Goal: Task Accomplishment & Management: Manage account settings

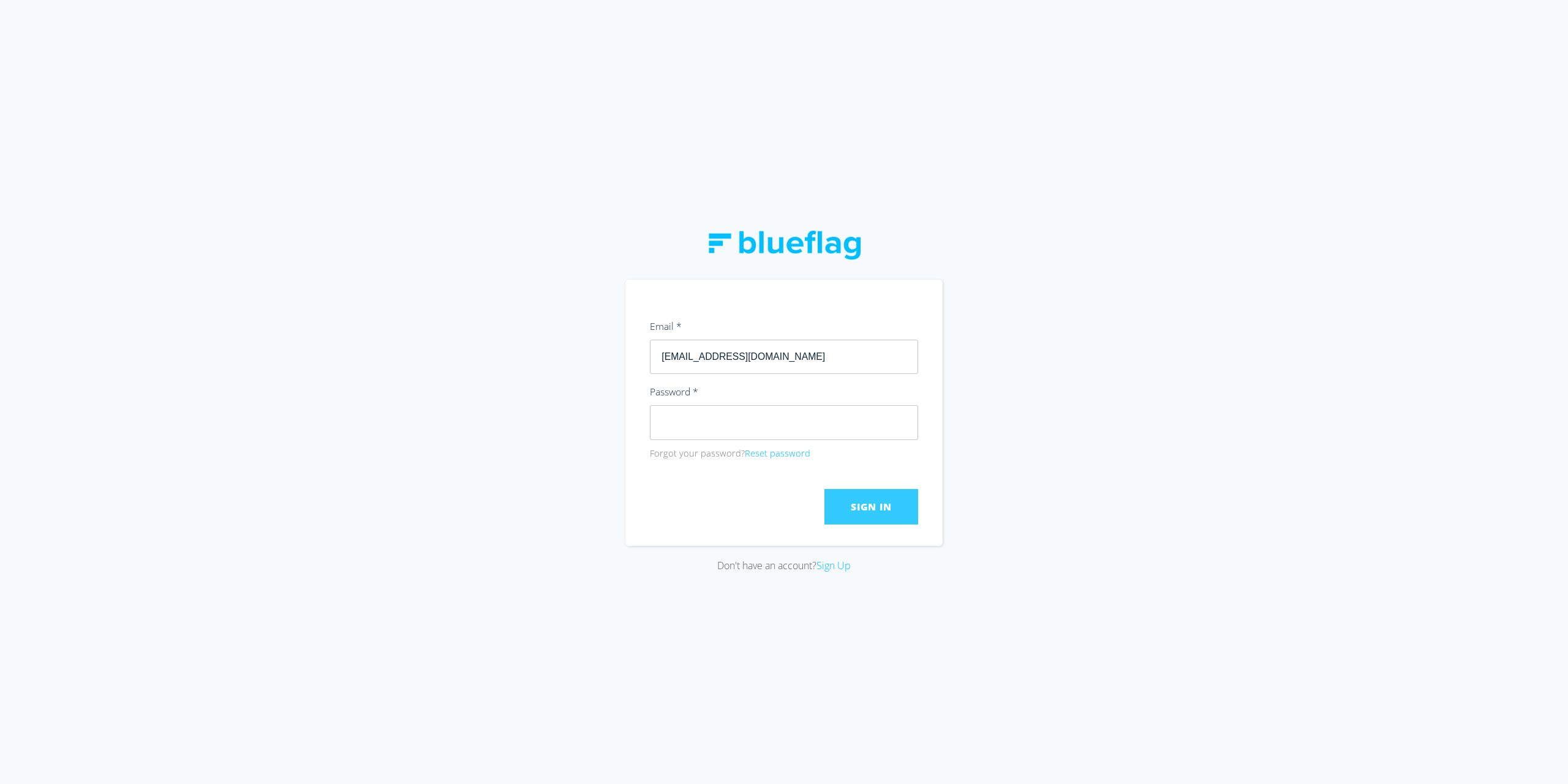
click at [878, 501] on span "Sign In" at bounding box center [871, 506] width 40 height 13
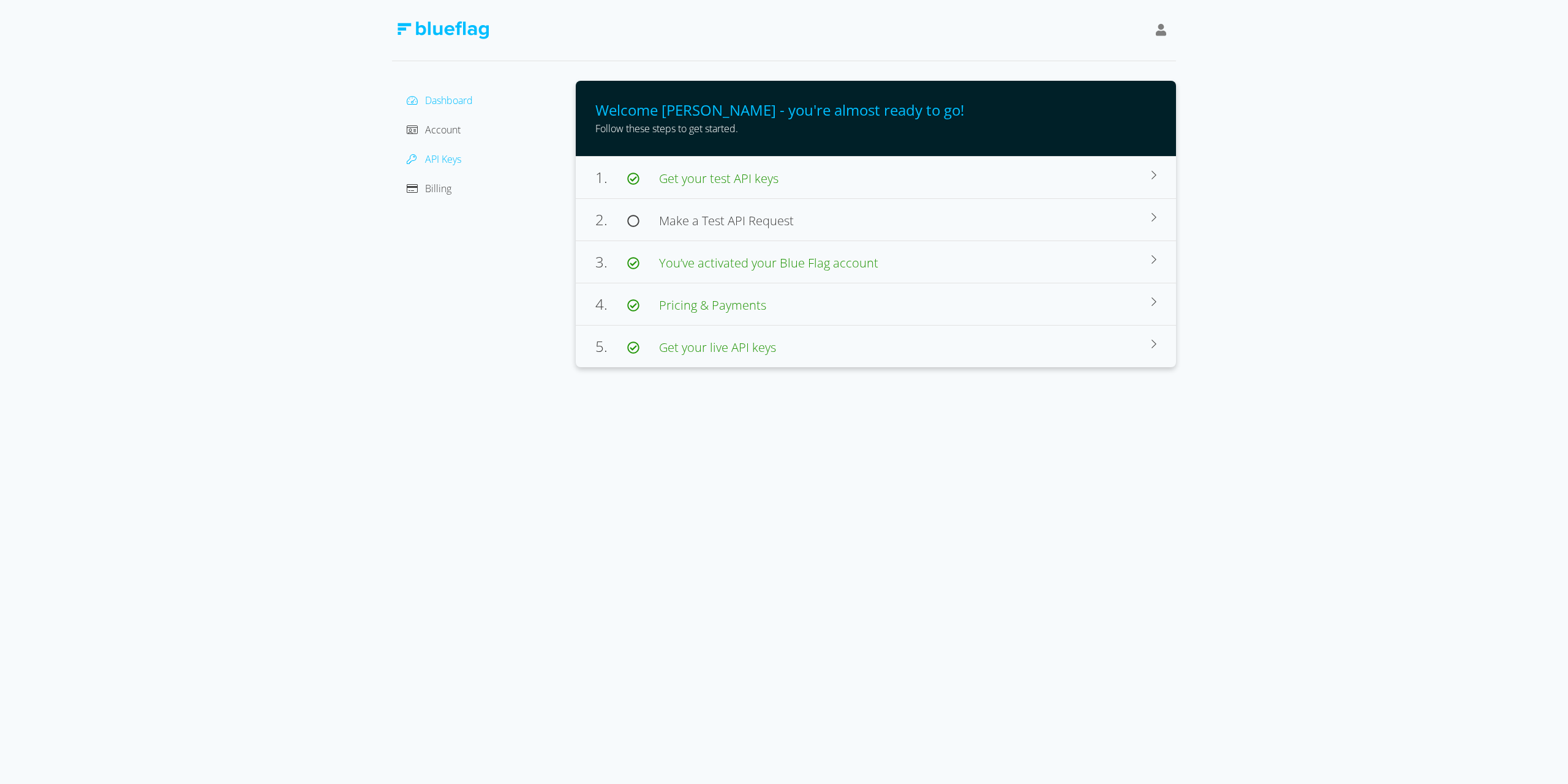
click at [441, 159] on span "API Keys" at bounding box center [443, 159] width 36 height 13
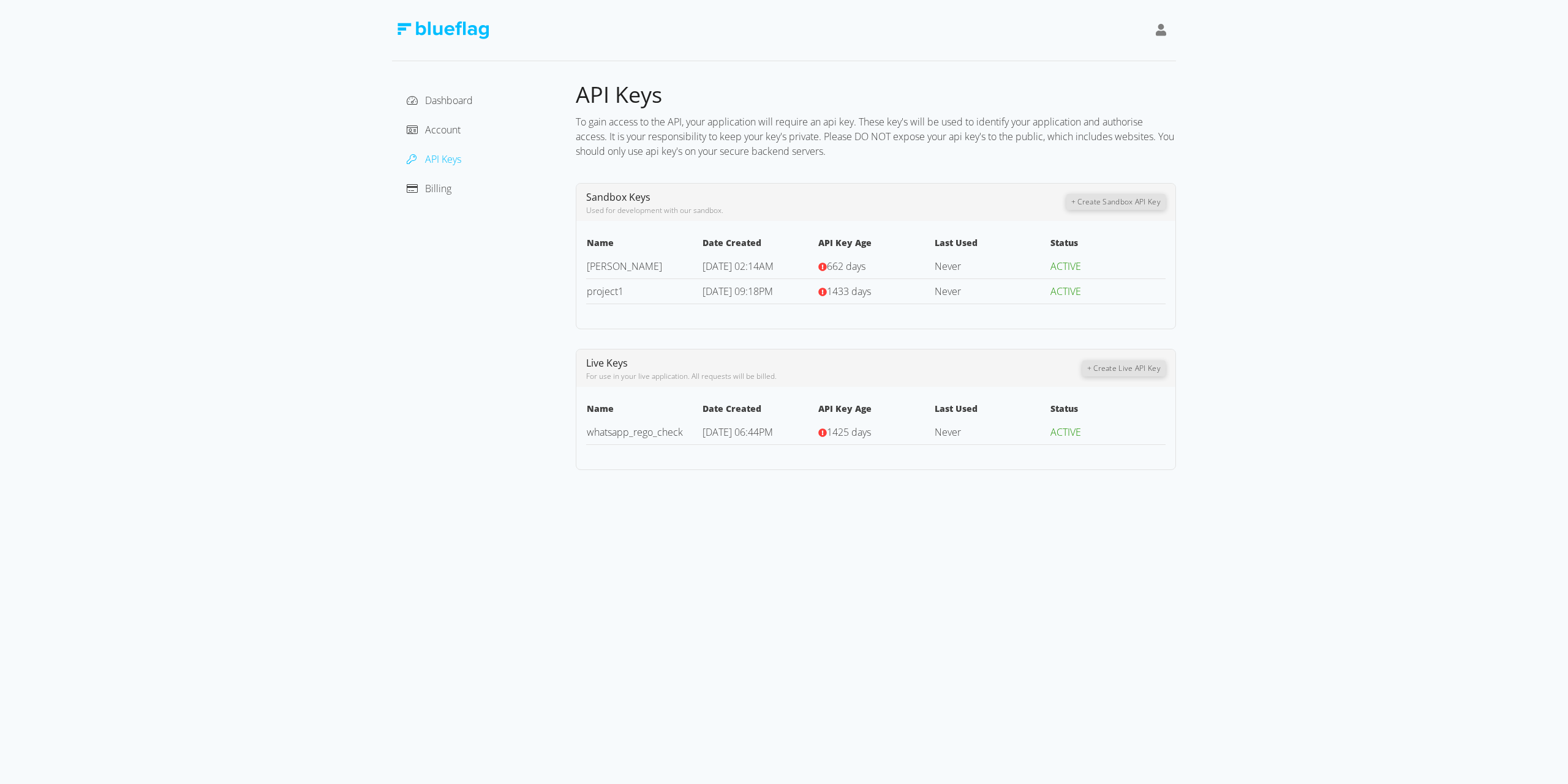
click at [1114, 201] on button "+ Create Sandbox API Key" at bounding box center [1116, 202] width 99 height 16
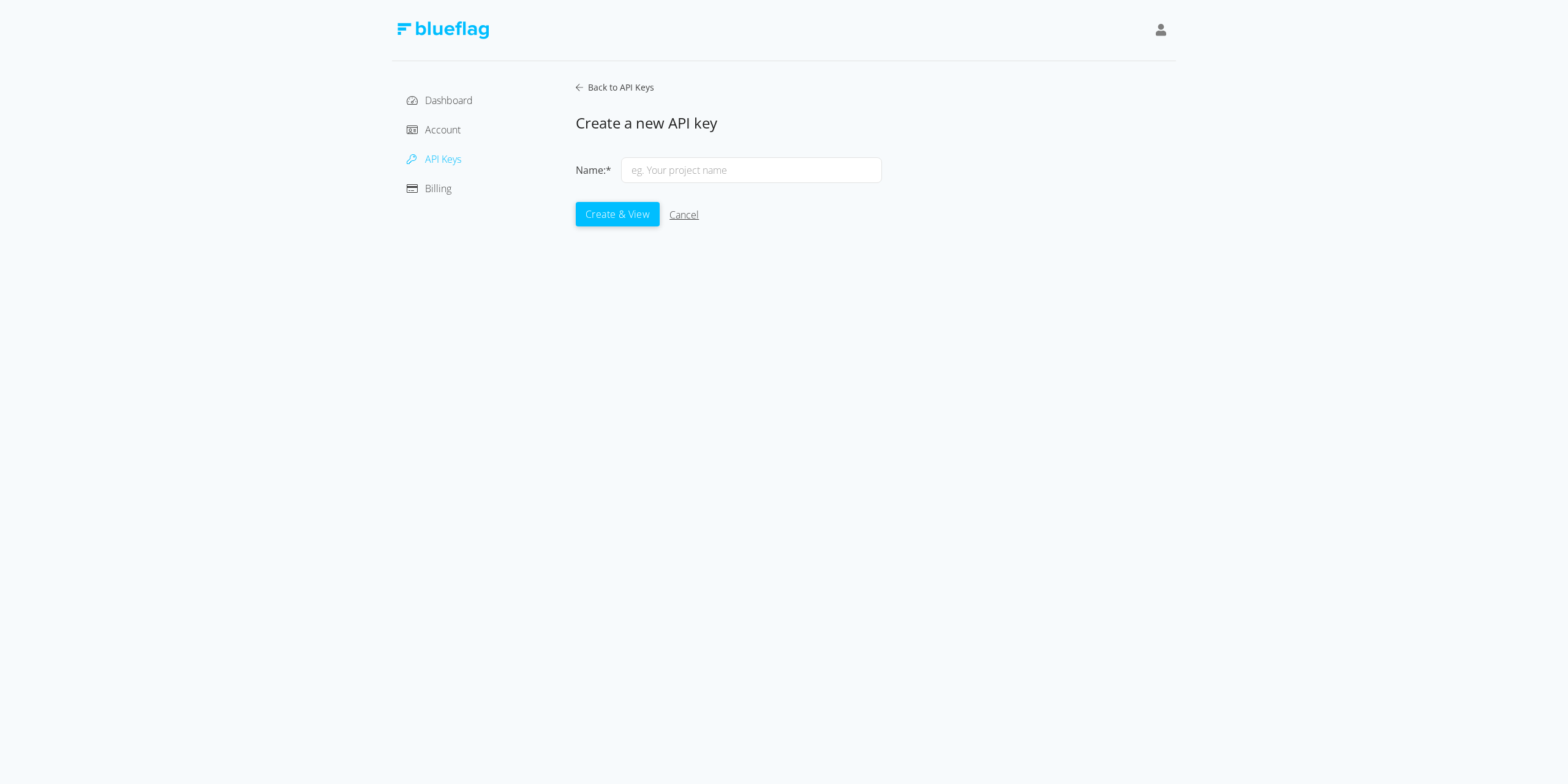
click at [688, 216] on link "Cancel" at bounding box center [685, 215] width 30 height 13
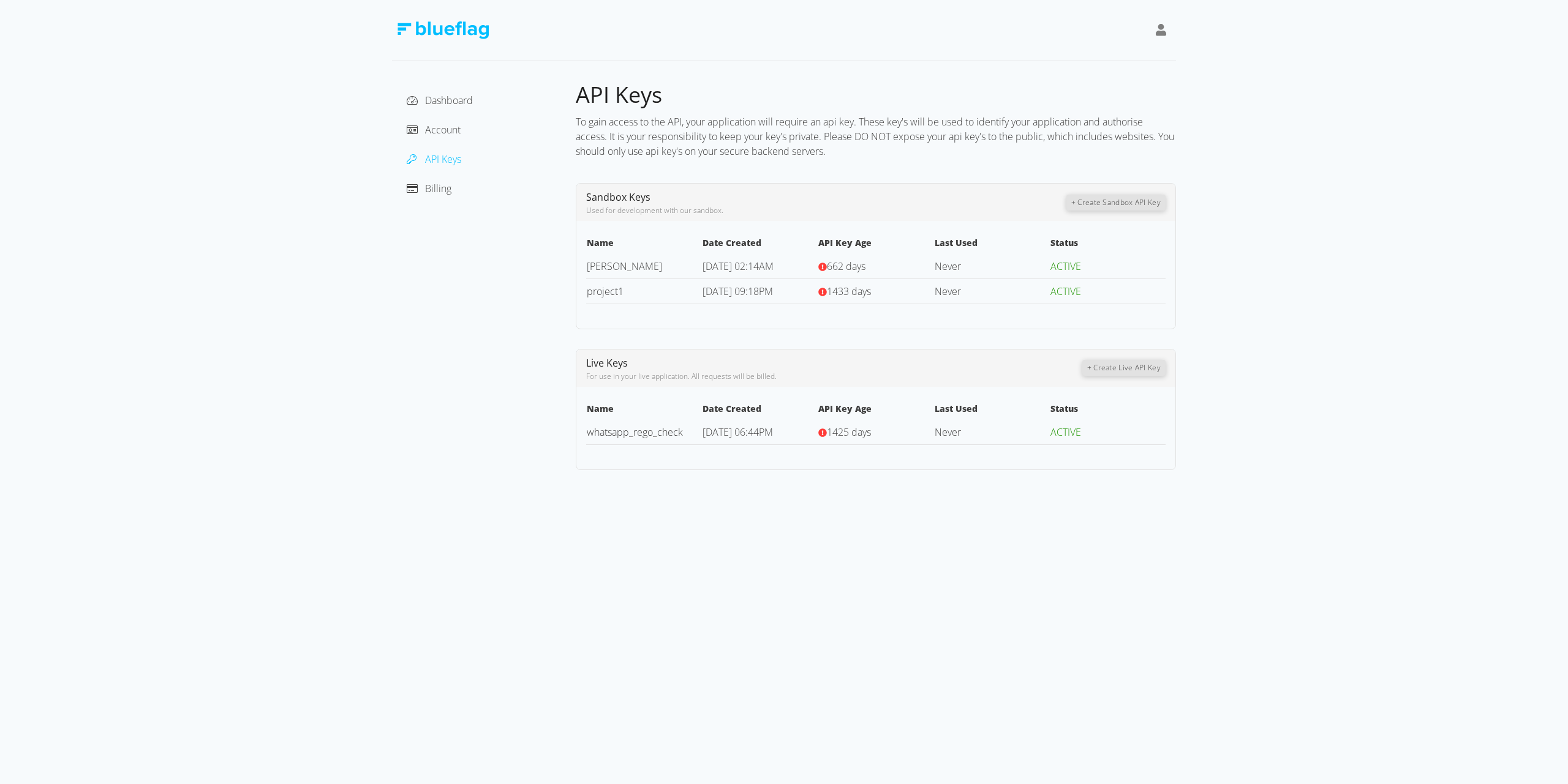
click at [1106, 367] on button "+ Create Live API Key" at bounding box center [1124, 368] width 83 height 16
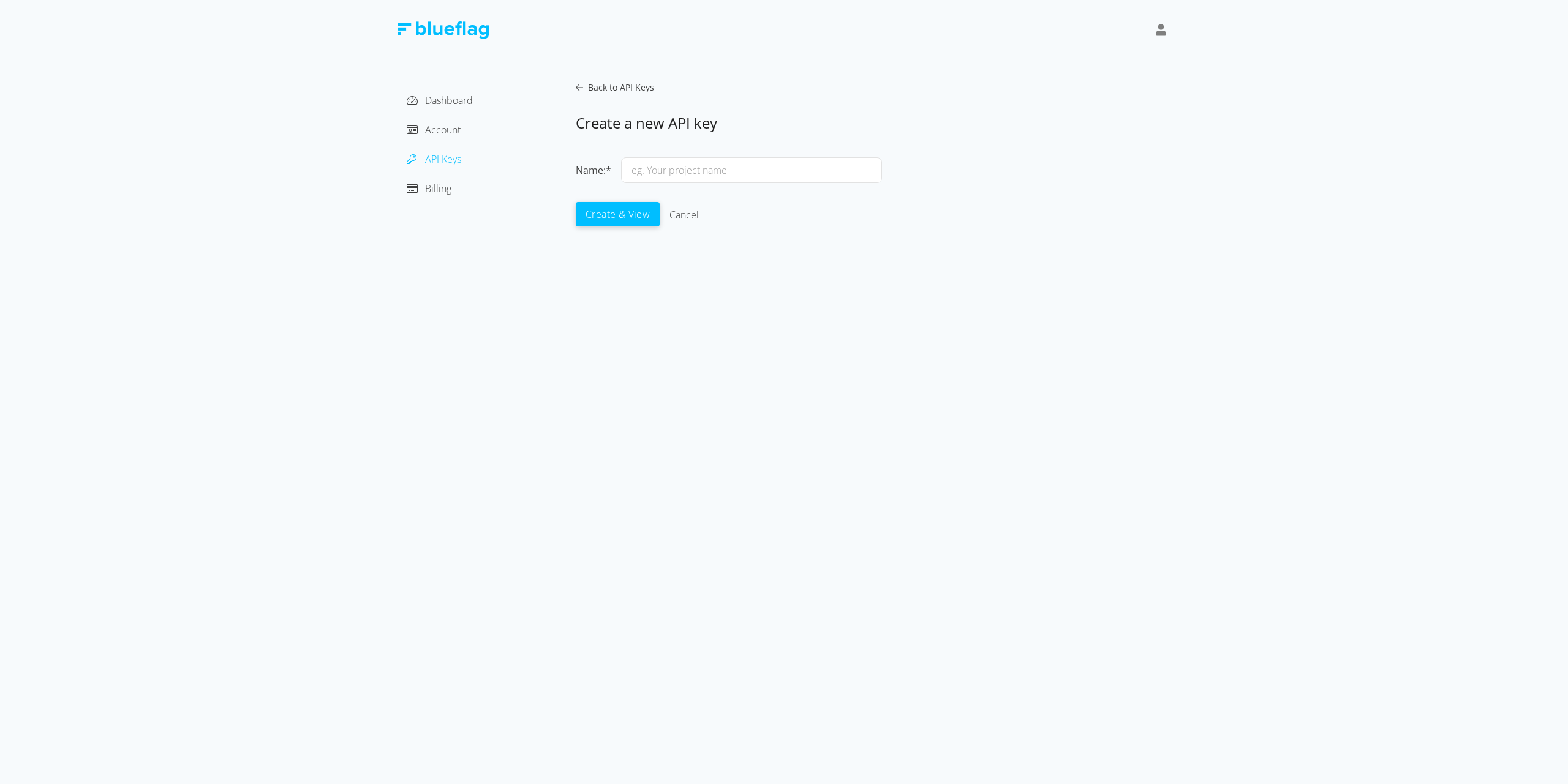
click at [667, 167] on input "text" at bounding box center [752, 170] width 261 height 25
type input "SimonR"
click at [618, 210] on button "Create & View" at bounding box center [618, 214] width 84 height 25
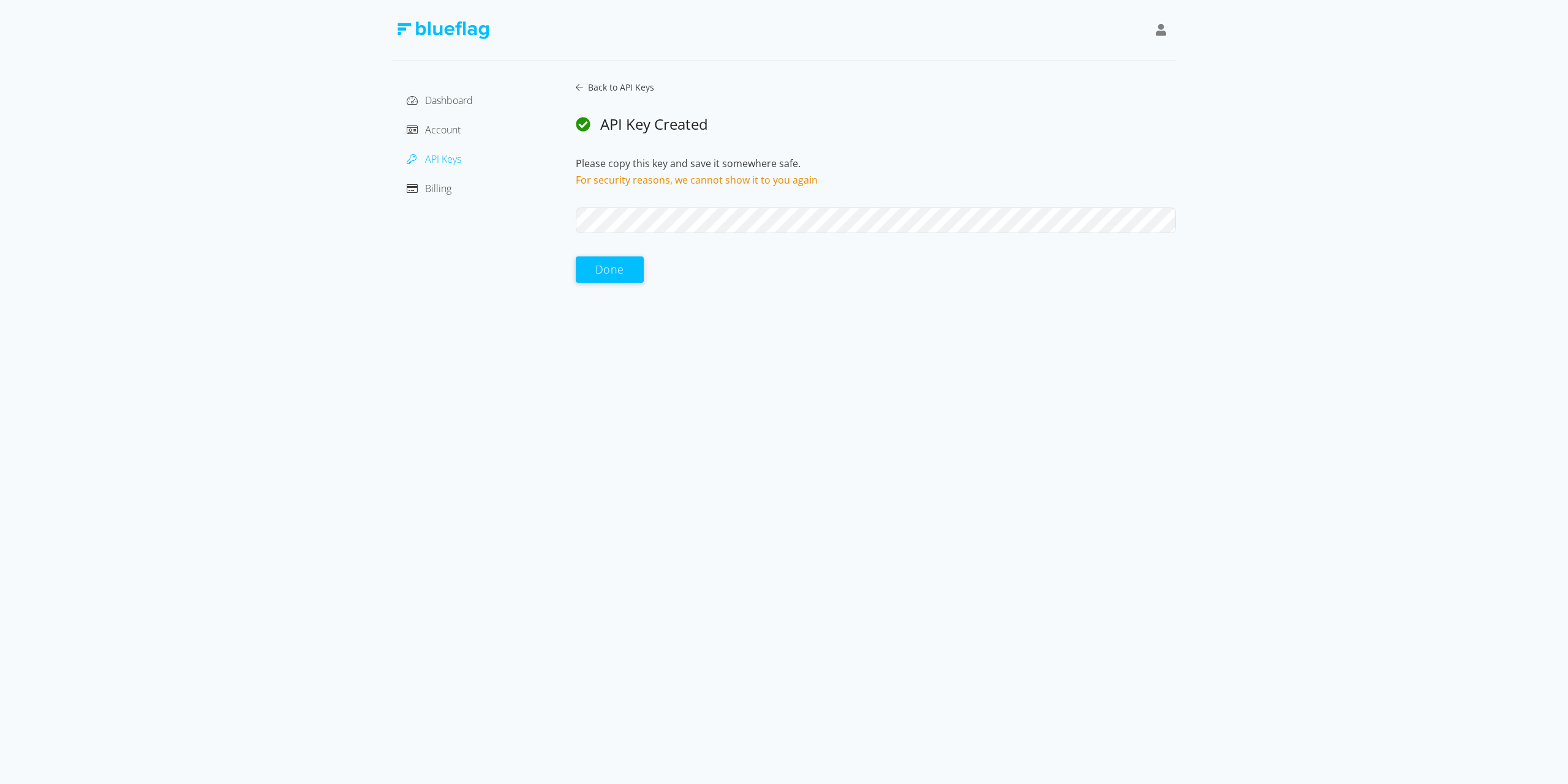
click at [748, 277] on div "Done" at bounding box center [876, 271] width 600 height 26
click at [446, 131] on span "Account" at bounding box center [443, 129] width 36 height 13
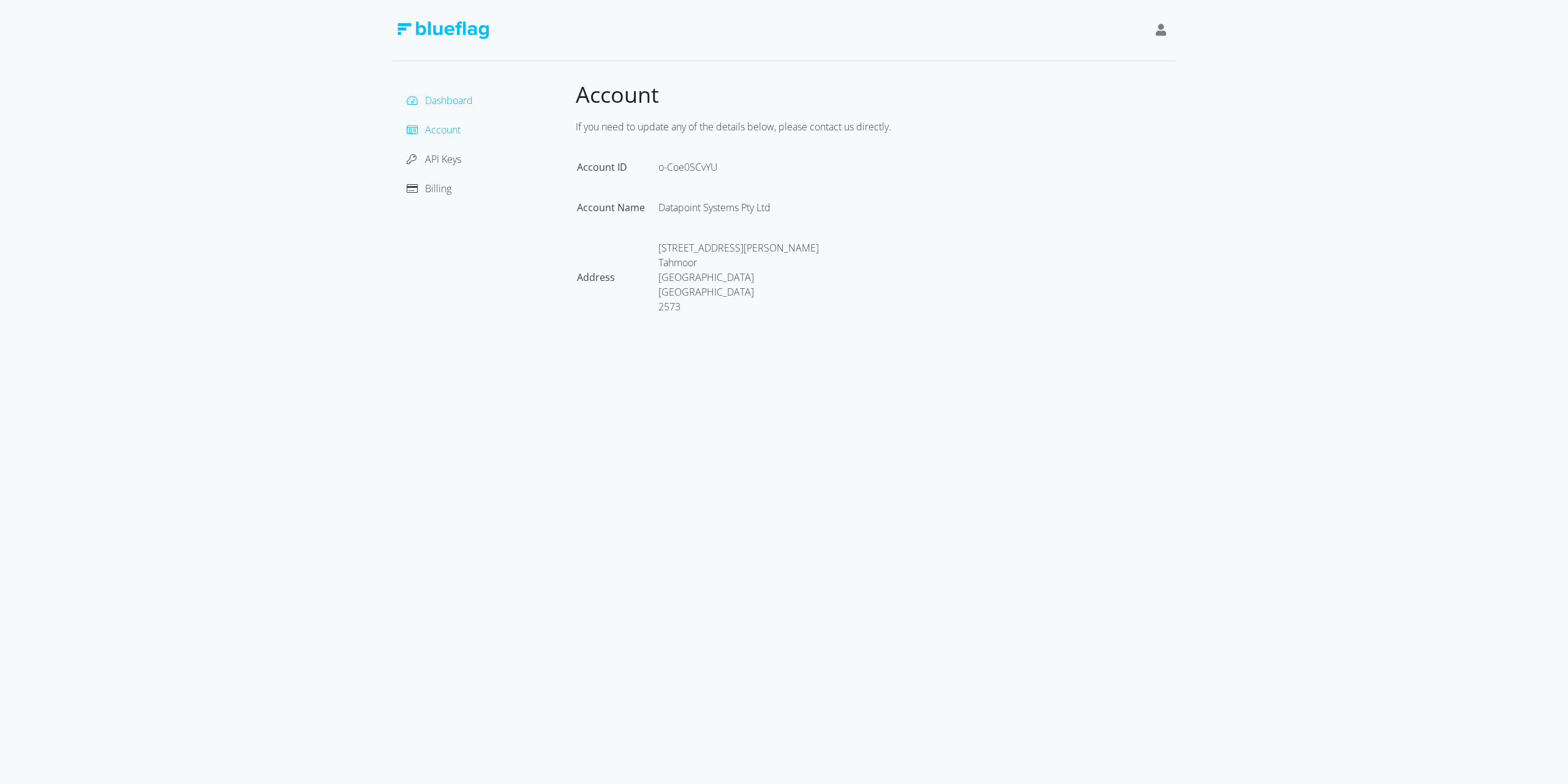
click at [438, 99] on span "Dashboard" at bounding box center [449, 100] width 48 height 13
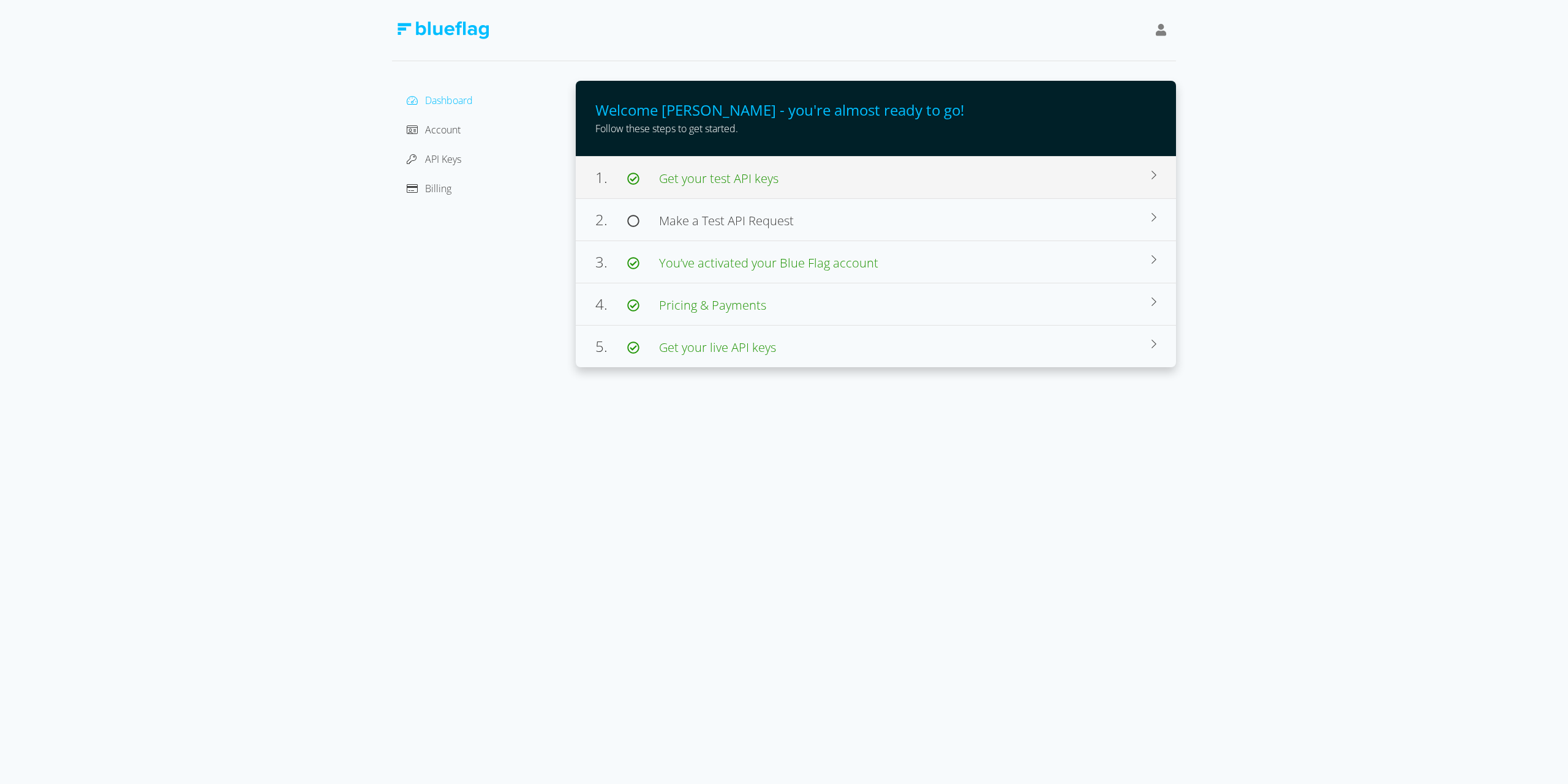
click at [854, 173] on div "1. Get your test API keys" at bounding box center [873, 177] width 557 height 22
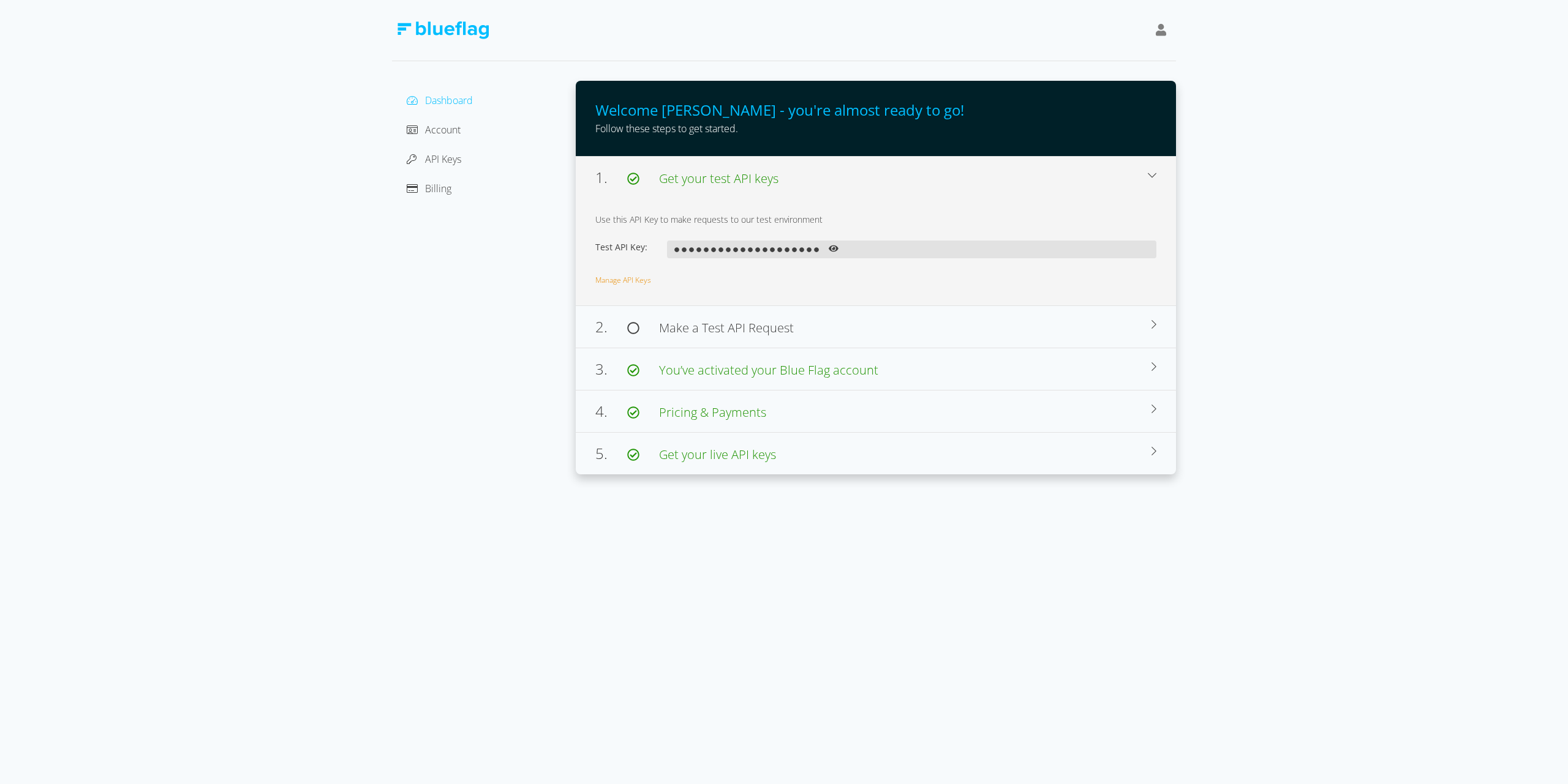
click at [833, 247] on icon at bounding box center [834, 249] width 10 height 7
click at [621, 281] on link "Manage API Keys" at bounding box center [623, 281] width 56 height 11
